Goal: Information Seeking & Learning: Learn about a topic

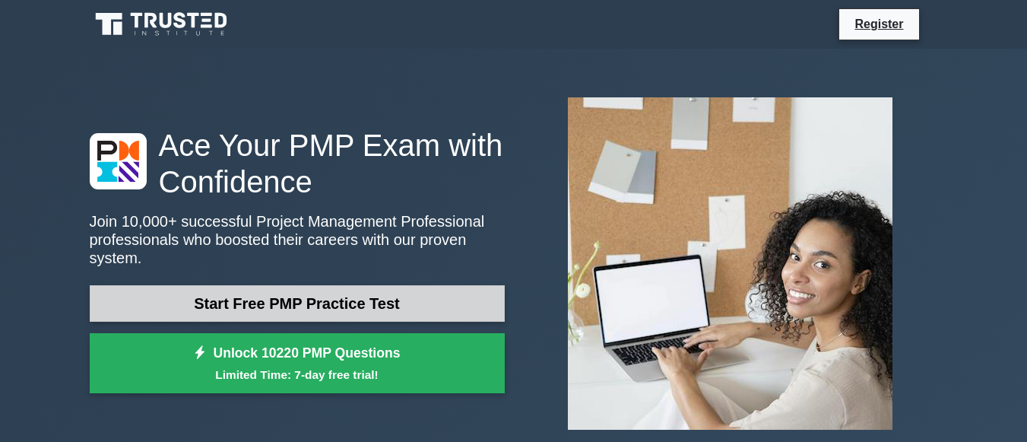
click at [301, 303] on link "Start Free PMP Practice Test" at bounding box center [297, 303] width 415 height 36
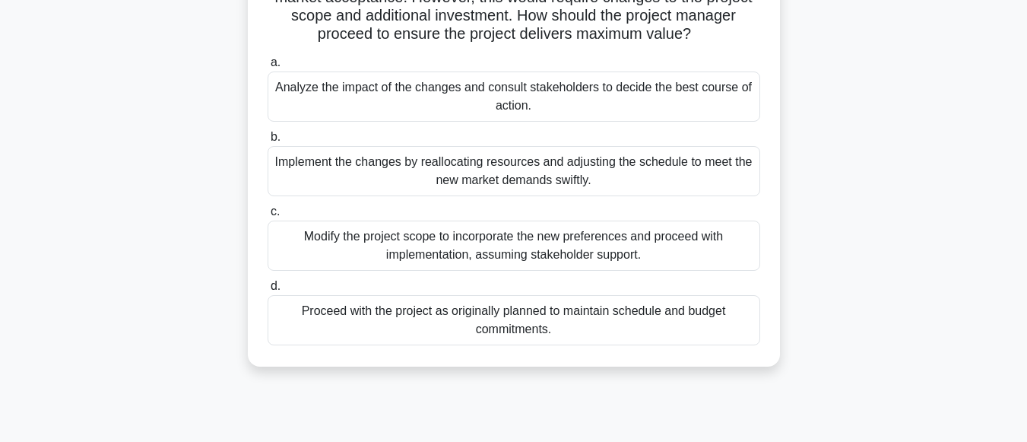
scroll to position [14, 0]
